Goal: Task Accomplishment & Management: Manage account settings

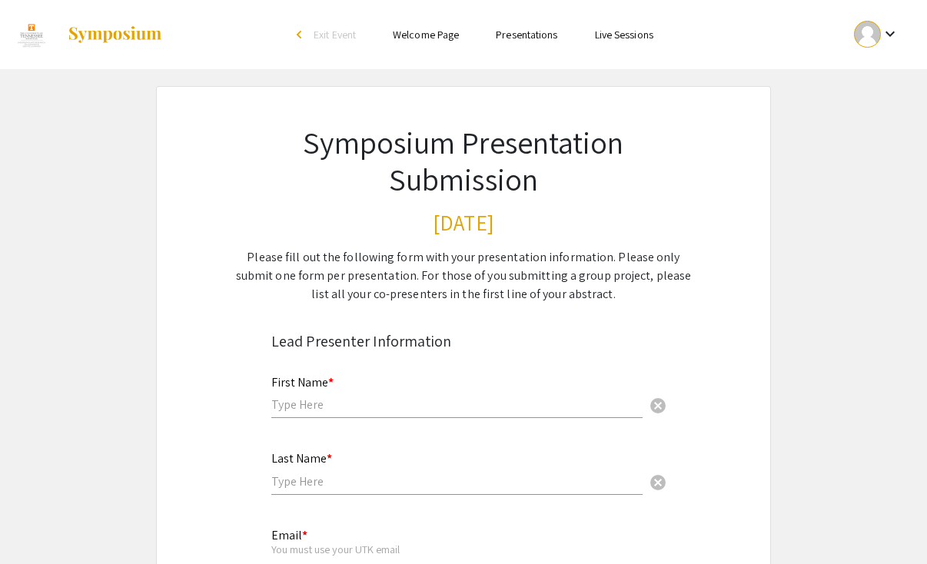
click at [346, 393] on div "First Name * cancel" at bounding box center [456, 390] width 371 height 58
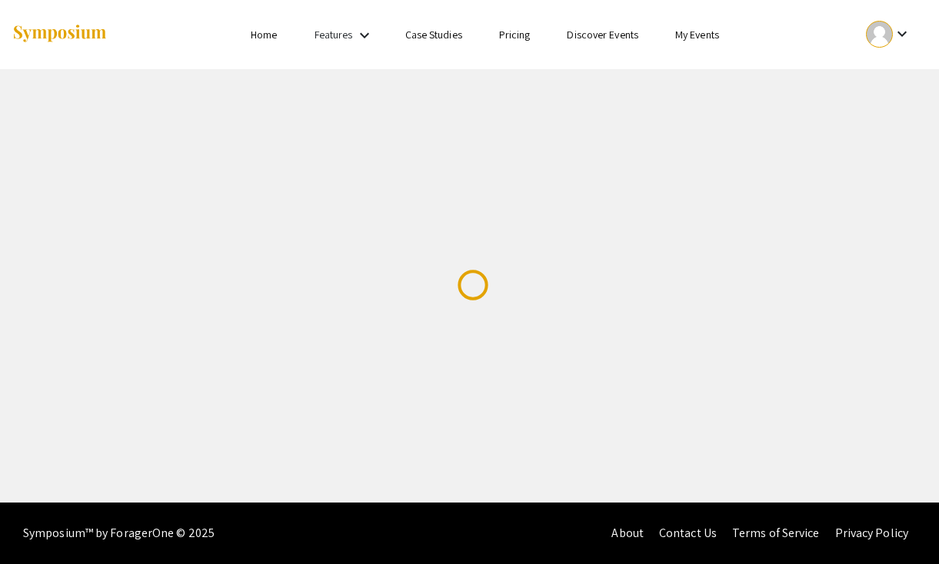
click at [875, 31] on div at bounding box center [879, 34] width 27 height 27
click at [864, 103] on button "My Submissions" at bounding box center [880, 113] width 95 height 37
